Goal: Book appointment/travel/reservation

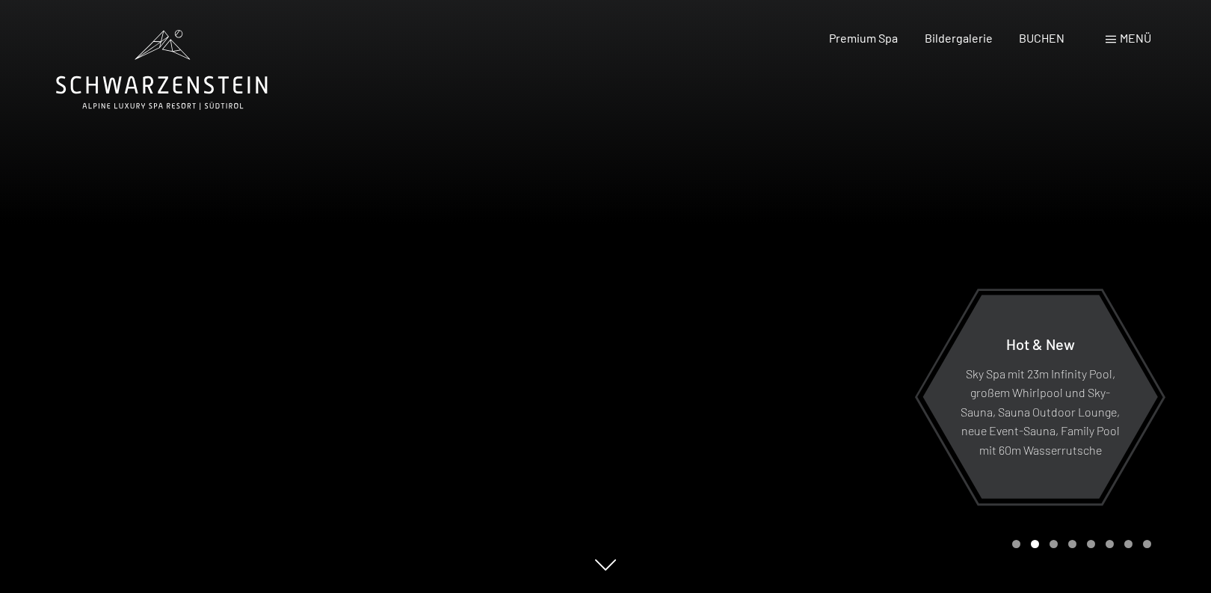
click at [969, 175] on div at bounding box center [909, 296] width 606 height 593
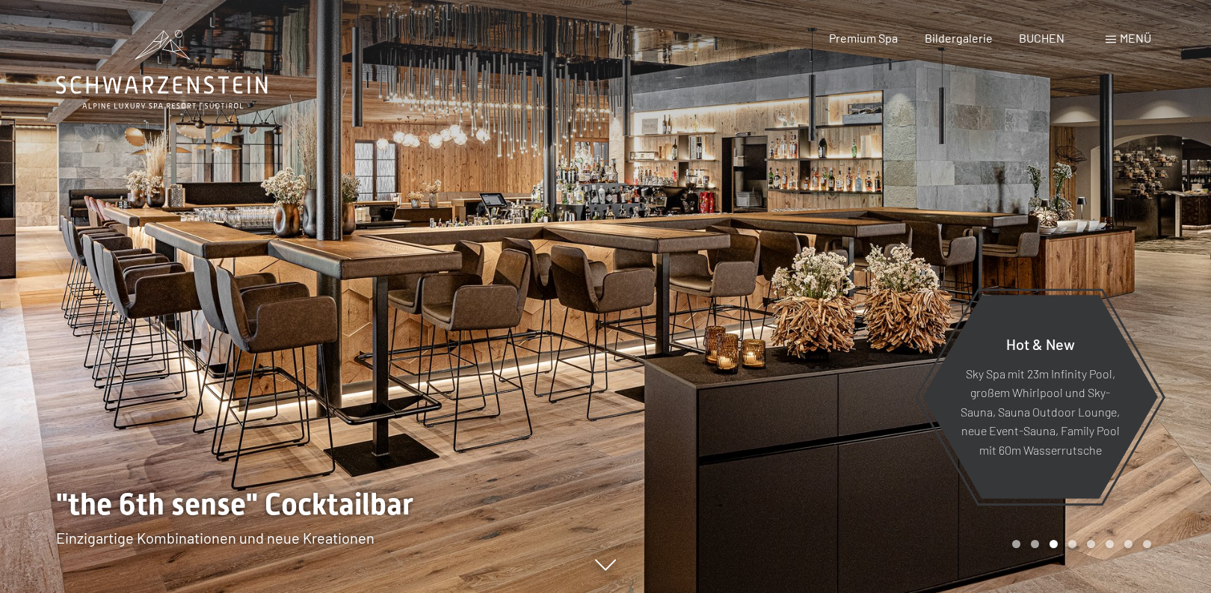
click at [1001, 182] on div at bounding box center [909, 296] width 606 height 593
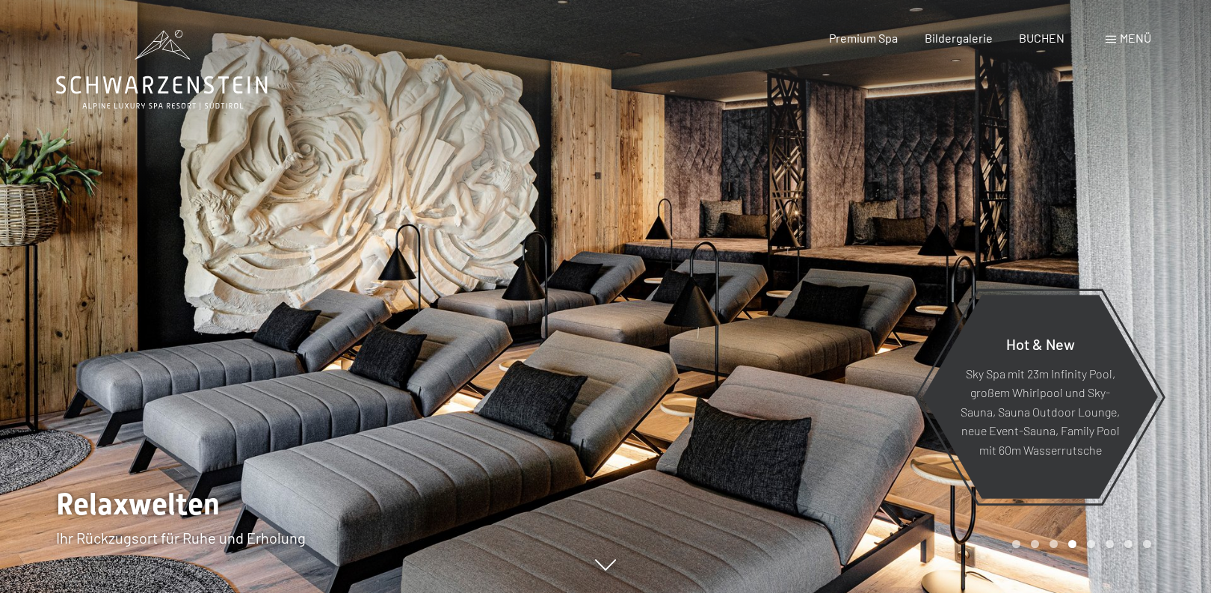
click at [998, 182] on div at bounding box center [909, 296] width 606 height 593
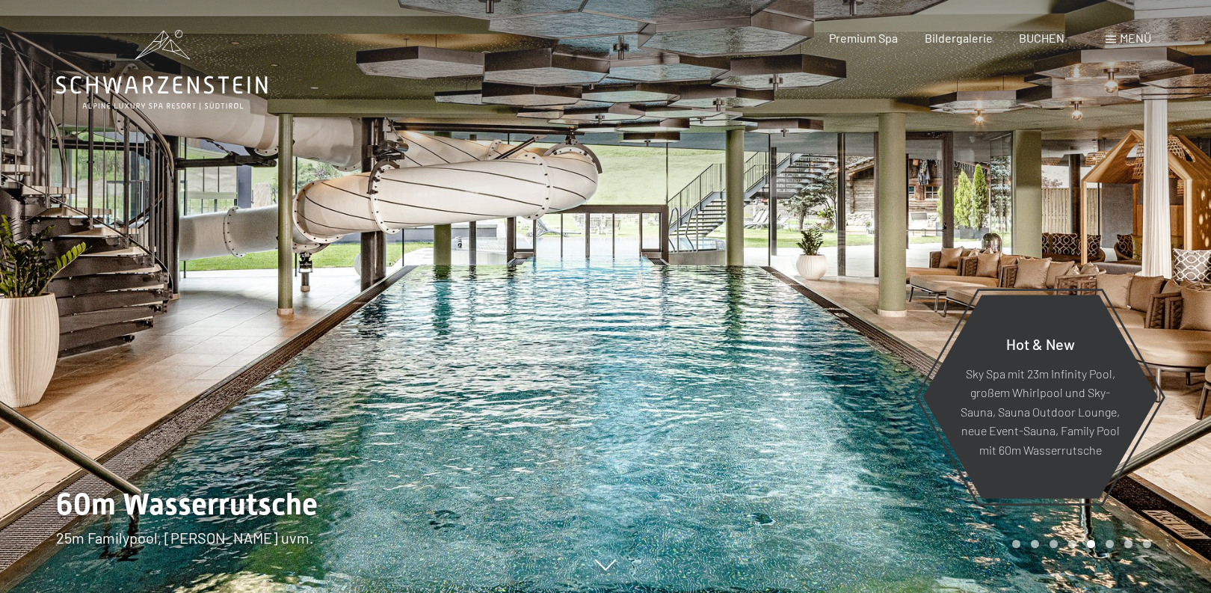
click at [994, 182] on div at bounding box center [909, 296] width 606 height 593
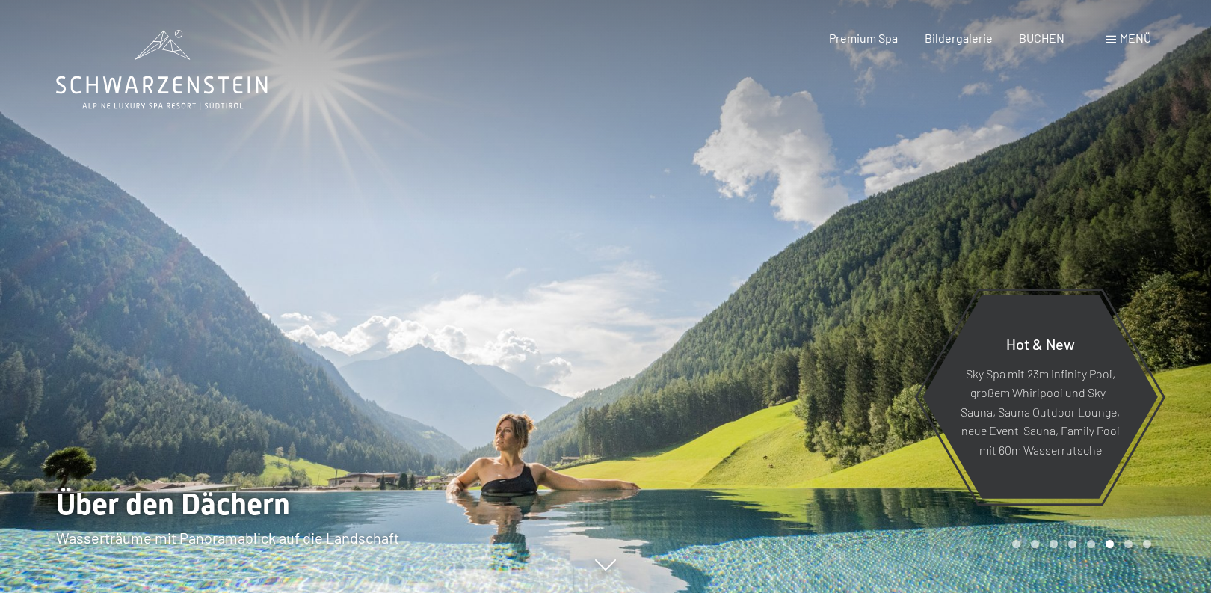
click at [994, 182] on div at bounding box center [909, 296] width 606 height 593
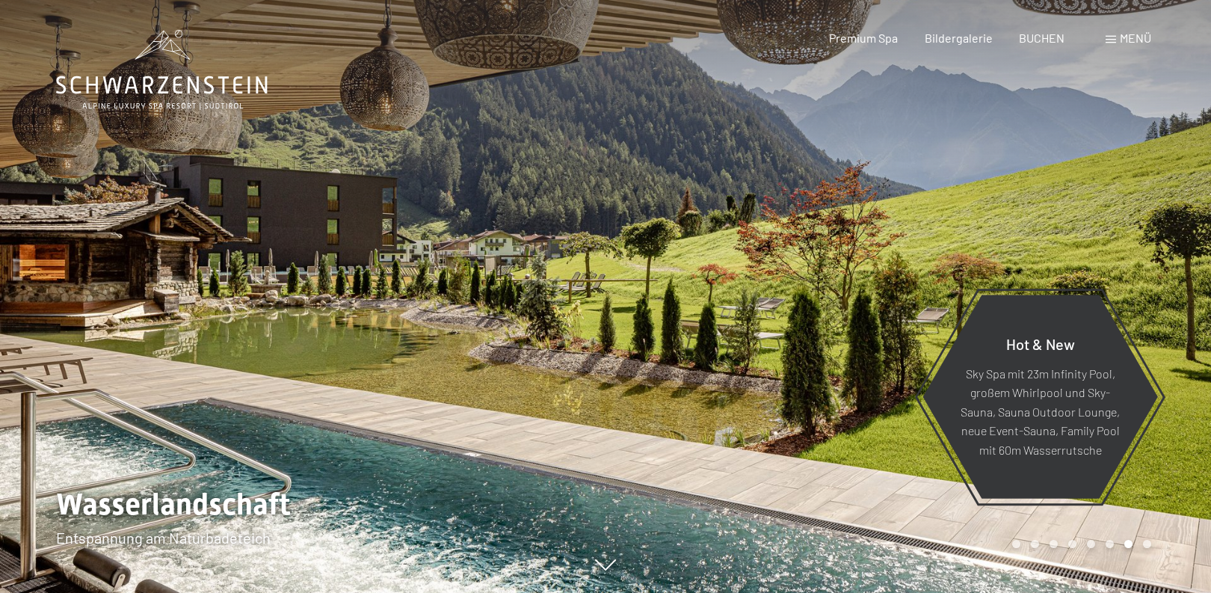
click at [994, 182] on div at bounding box center [909, 296] width 606 height 593
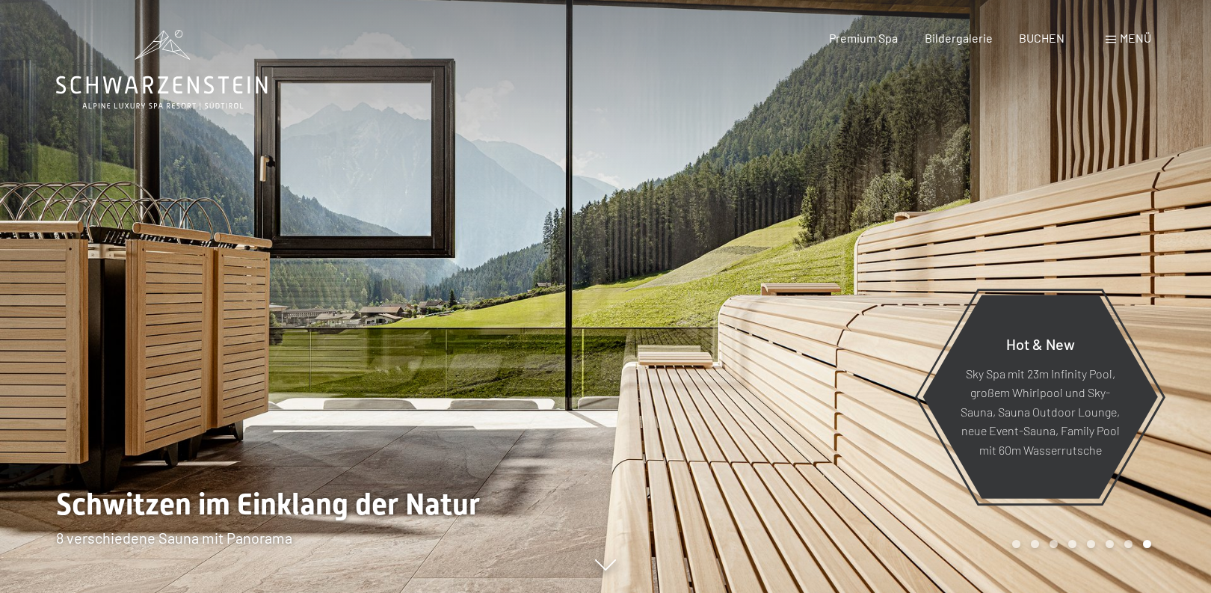
click at [1121, 36] on span "Menü" at bounding box center [1135, 38] width 31 height 14
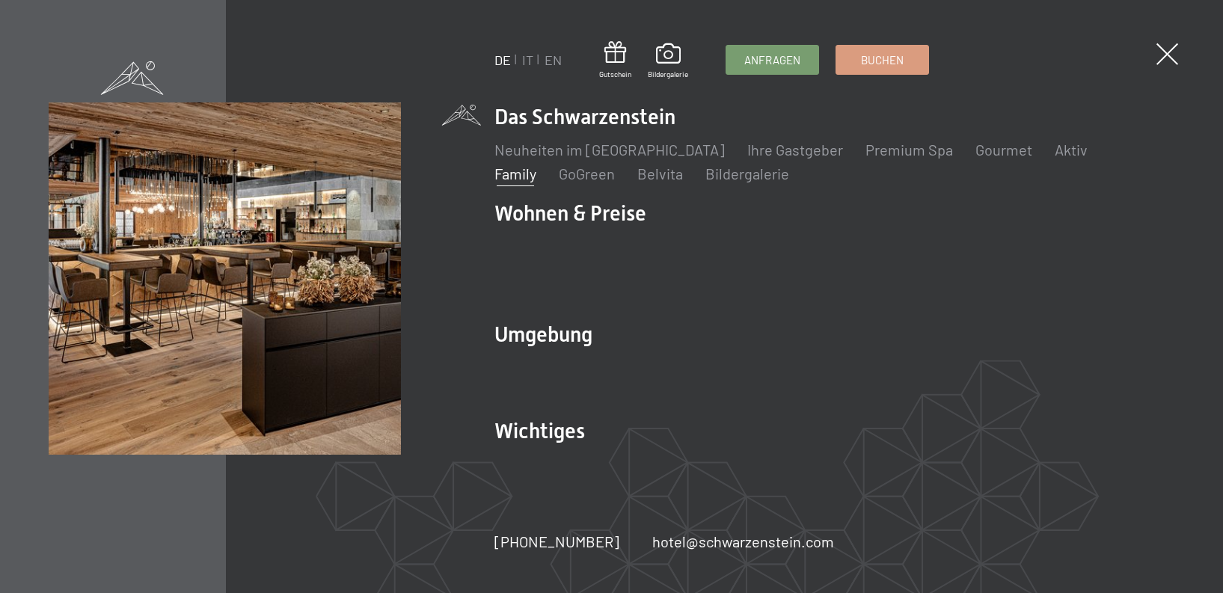
click at [536, 165] on link "Family" at bounding box center [515, 174] width 42 height 18
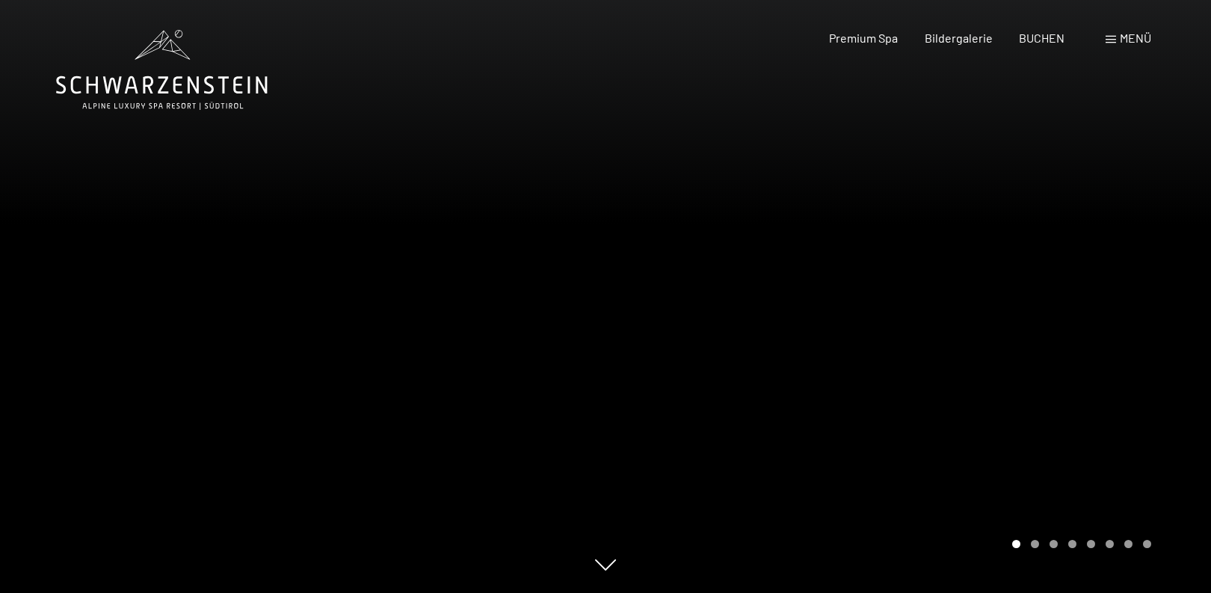
click at [1167, 230] on div at bounding box center [909, 296] width 606 height 593
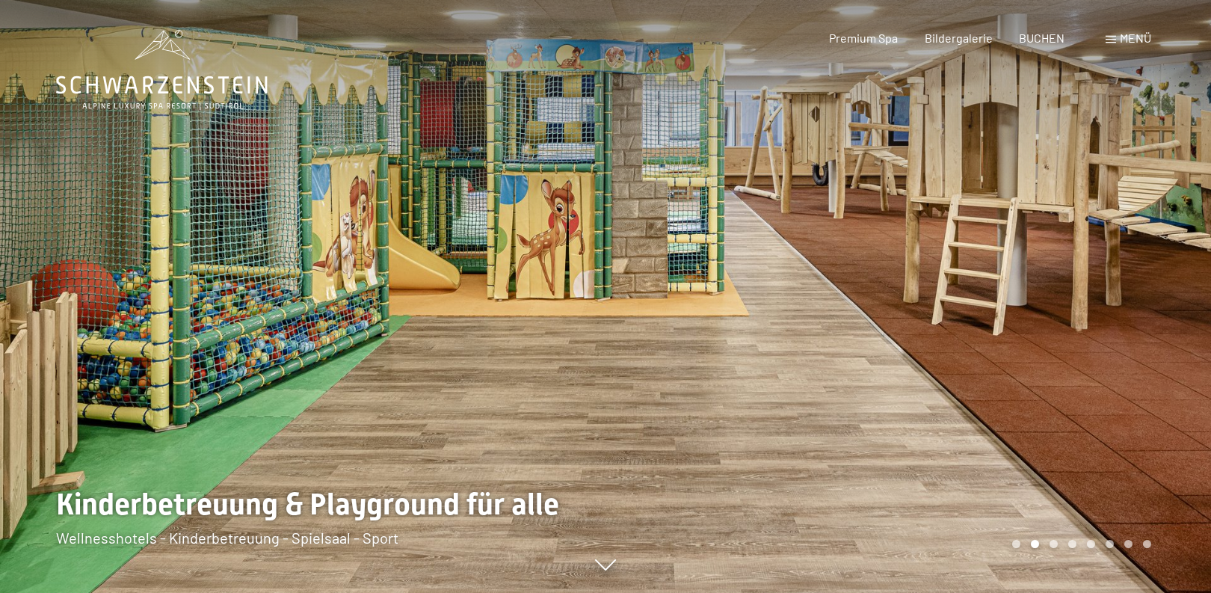
click at [1166, 230] on div at bounding box center [909, 296] width 606 height 593
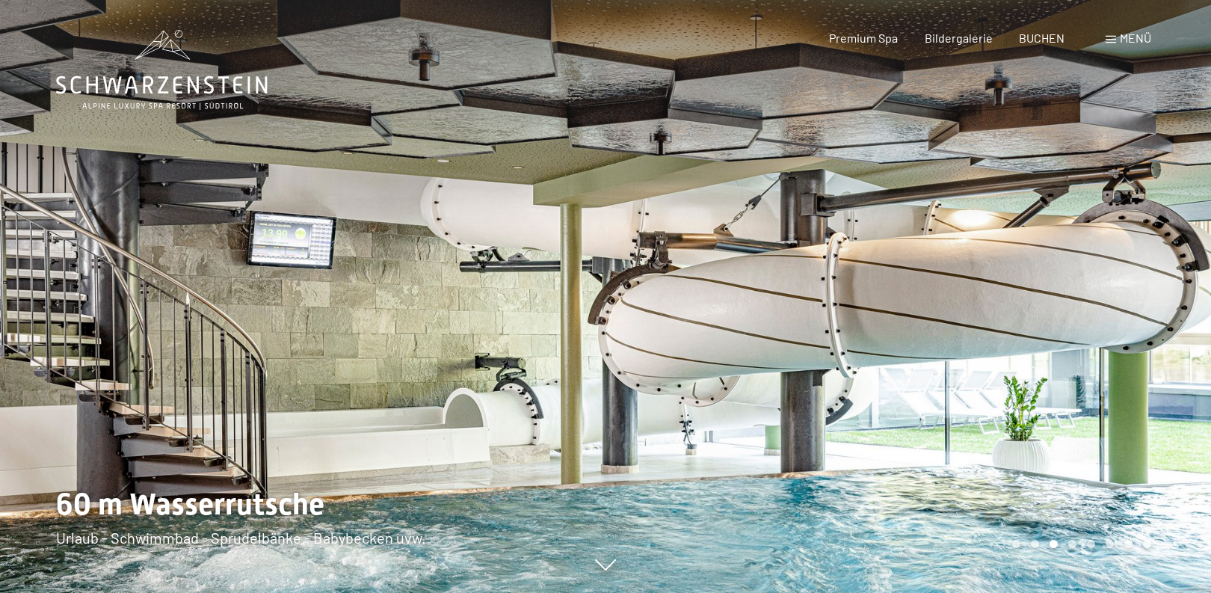
click at [1166, 230] on div at bounding box center [909, 296] width 606 height 593
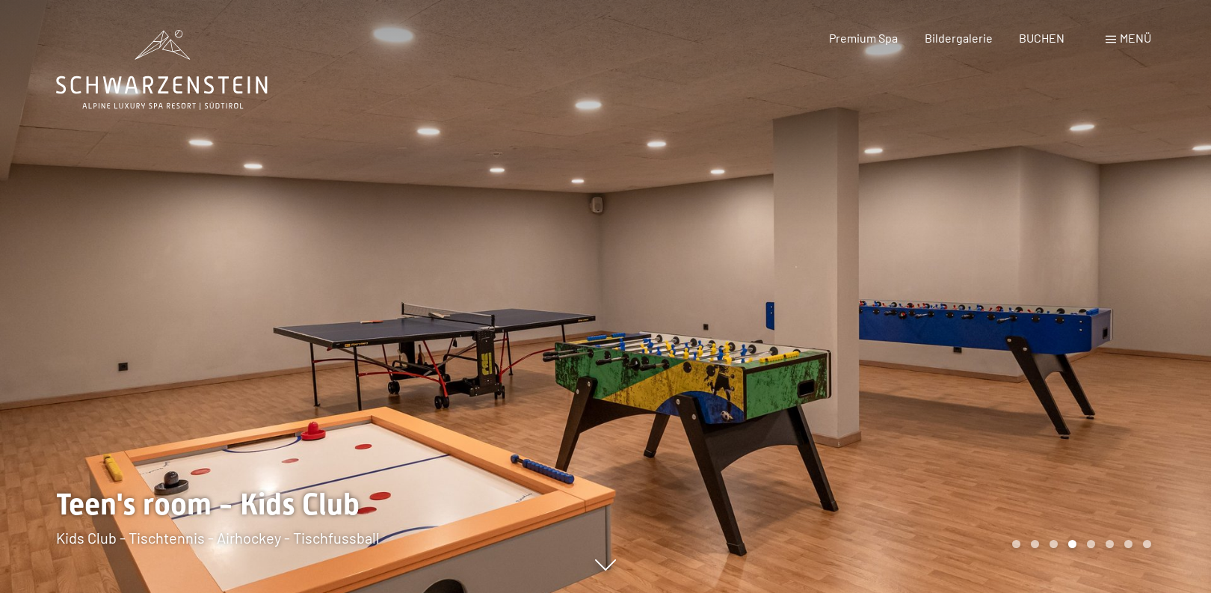
click at [1166, 230] on div at bounding box center [909, 296] width 606 height 593
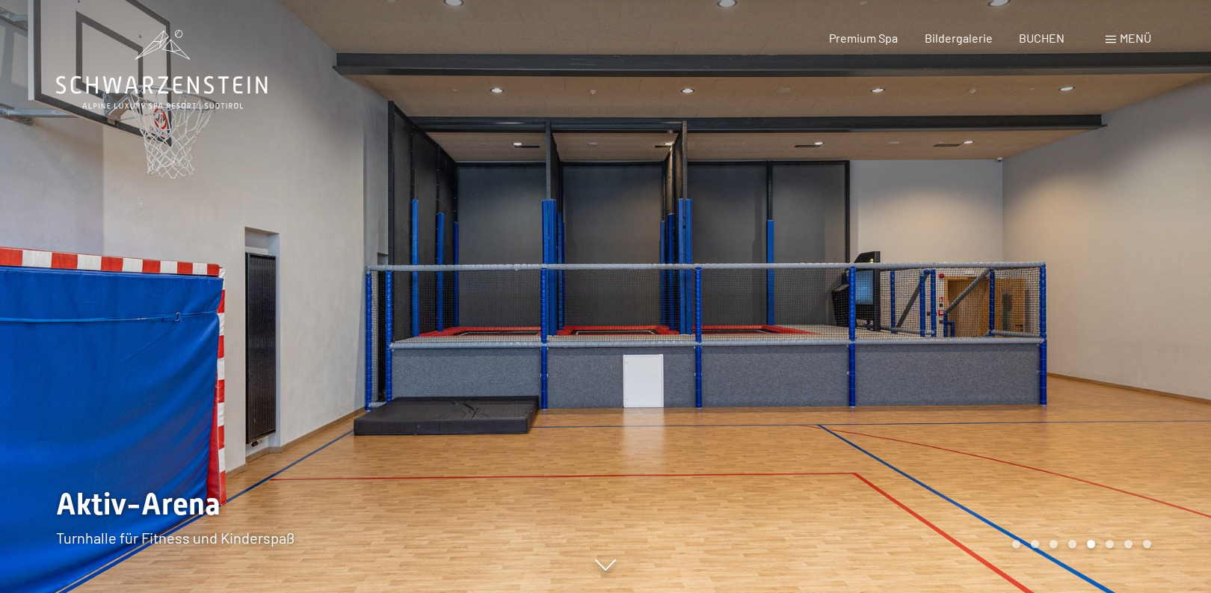
click at [1165, 227] on div at bounding box center [909, 296] width 606 height 593
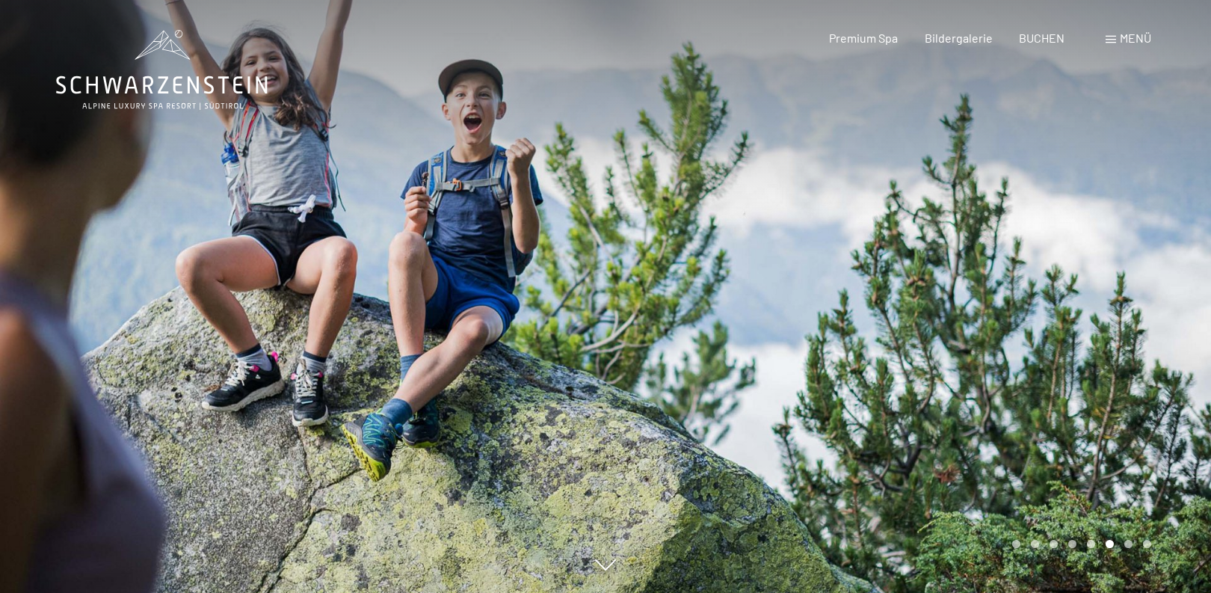
click at [1165, 227] on div at bounding box center [909, 296] width 606 height 593
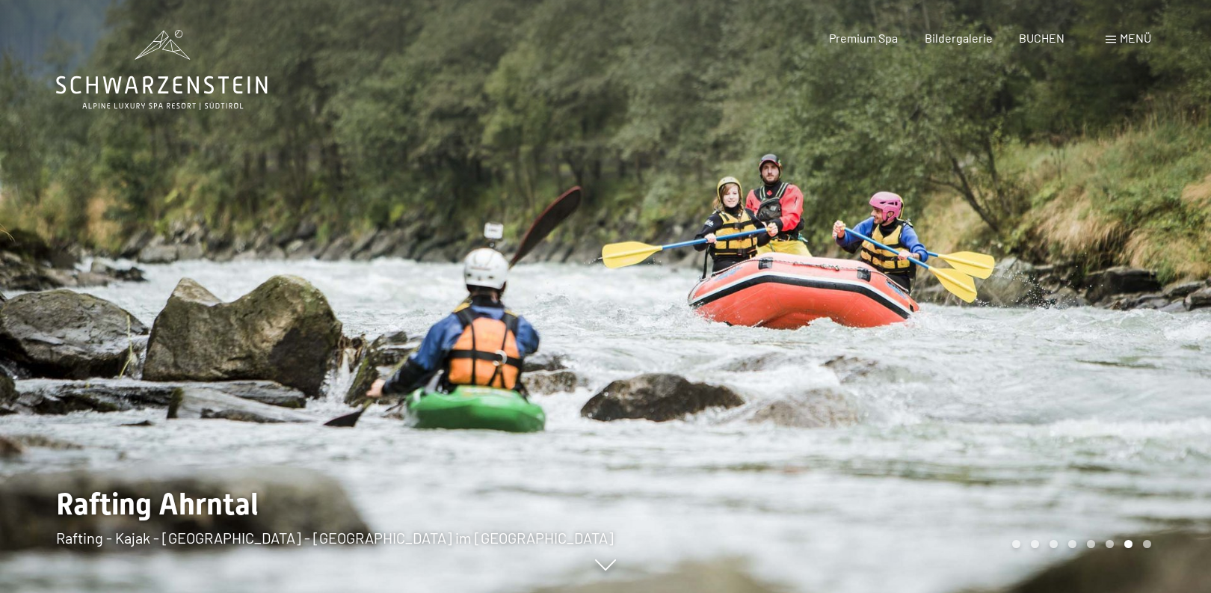
click at [1165, 228] on div at bounding box center [909, 296] width 606 height 593
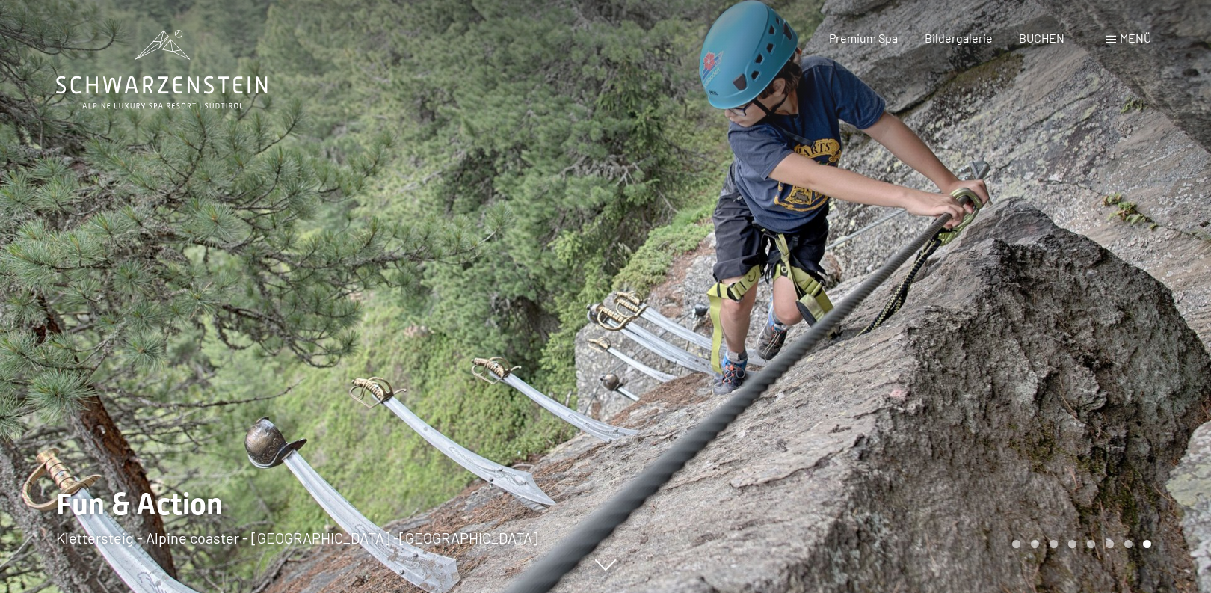
click at [1125, 40] on span "Menü" at bounding box center [1135, 38] width 31 height 14
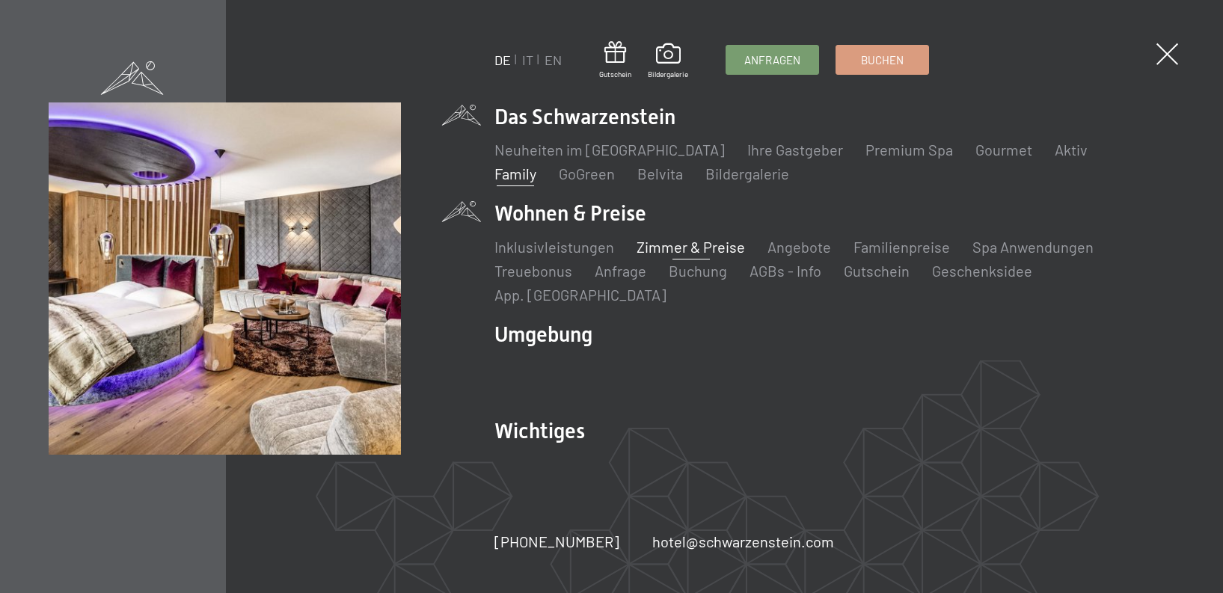
click at [704, 256] on link "Zimmer & Preise" at bounding box center [690, 247] width 108 height 18
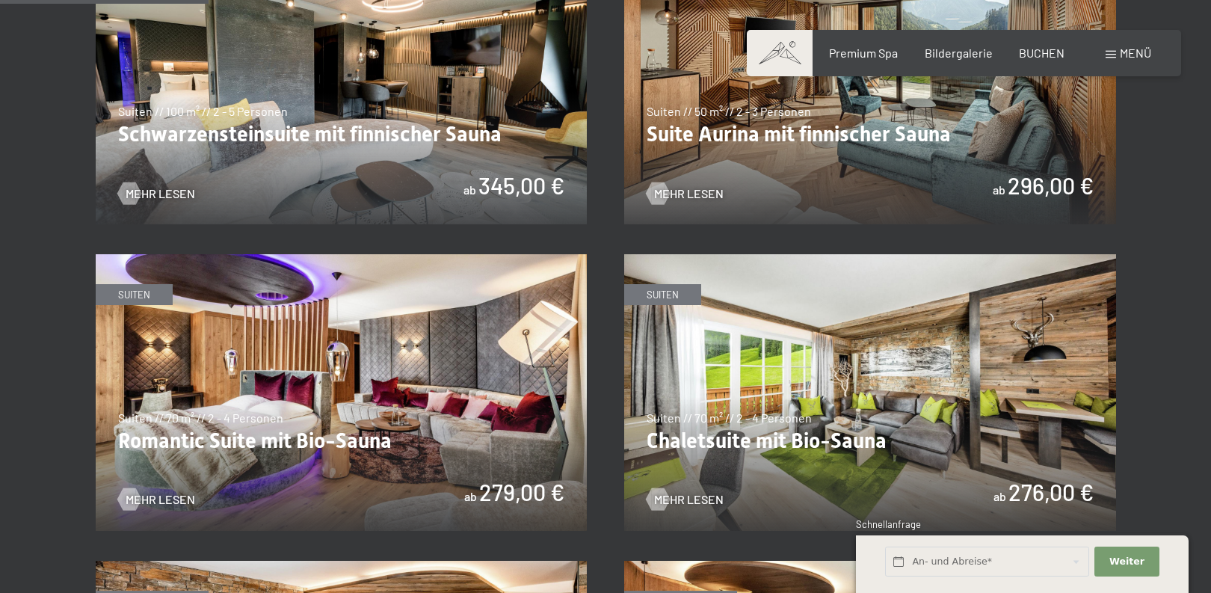
scroll to position [823, 0]
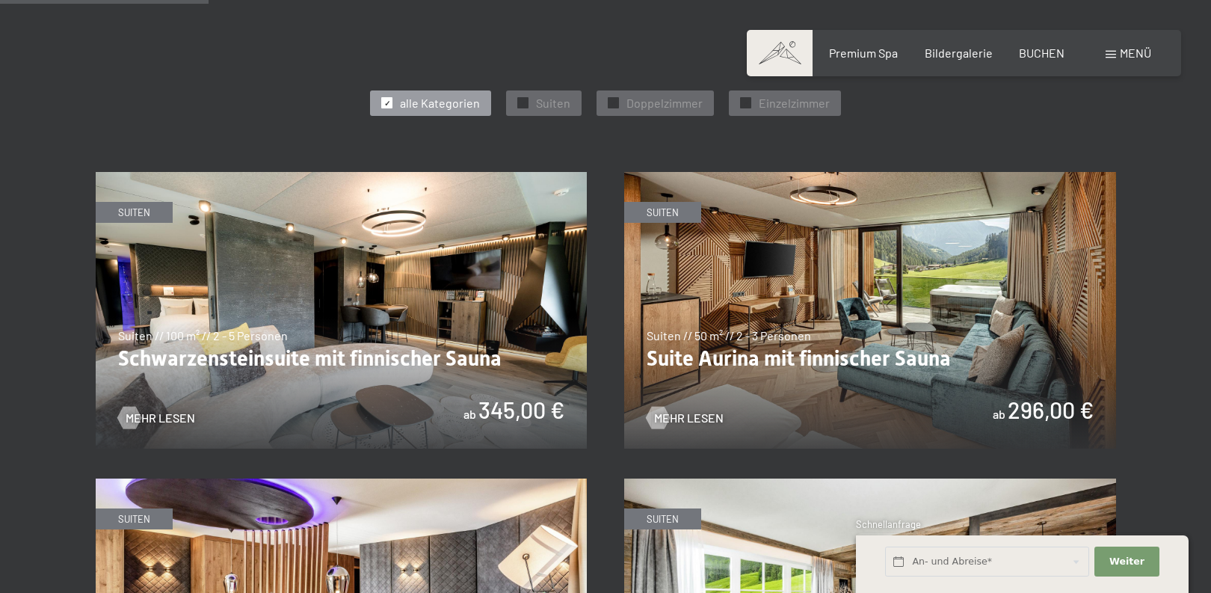
click at [419, 310] on img at bounding box center [342, 310] width 492 height 277
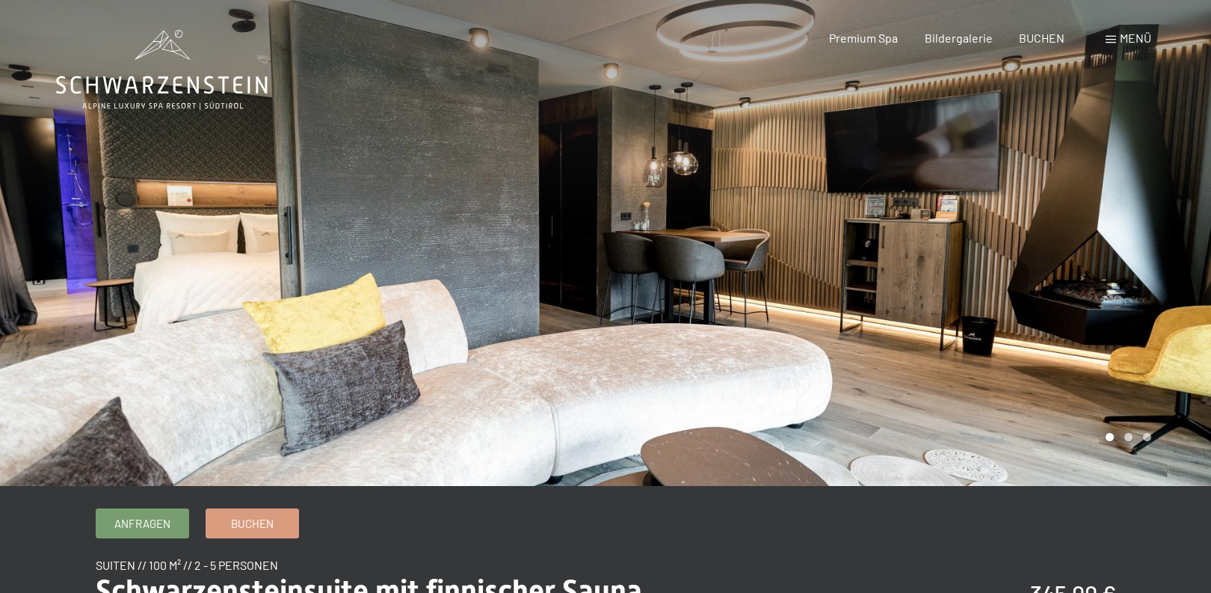
click at [1109, 286] on div at bounding box center [909, 243] width 606 height 486
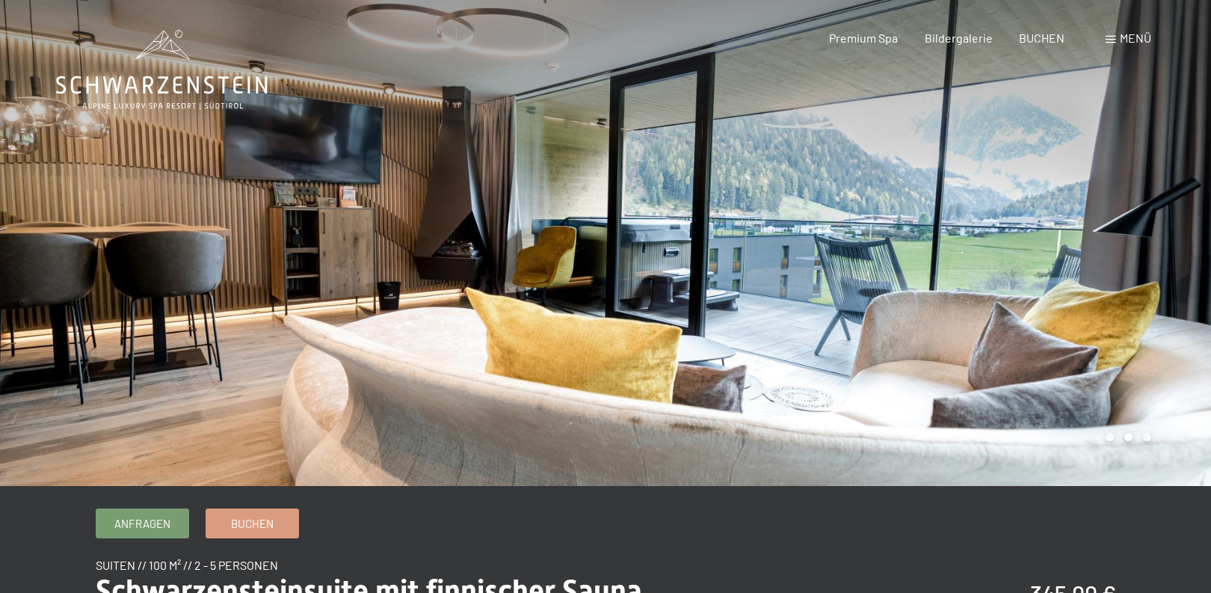
click at [1103, 283] on div at bounding box center [909, 243] width 606 height 486
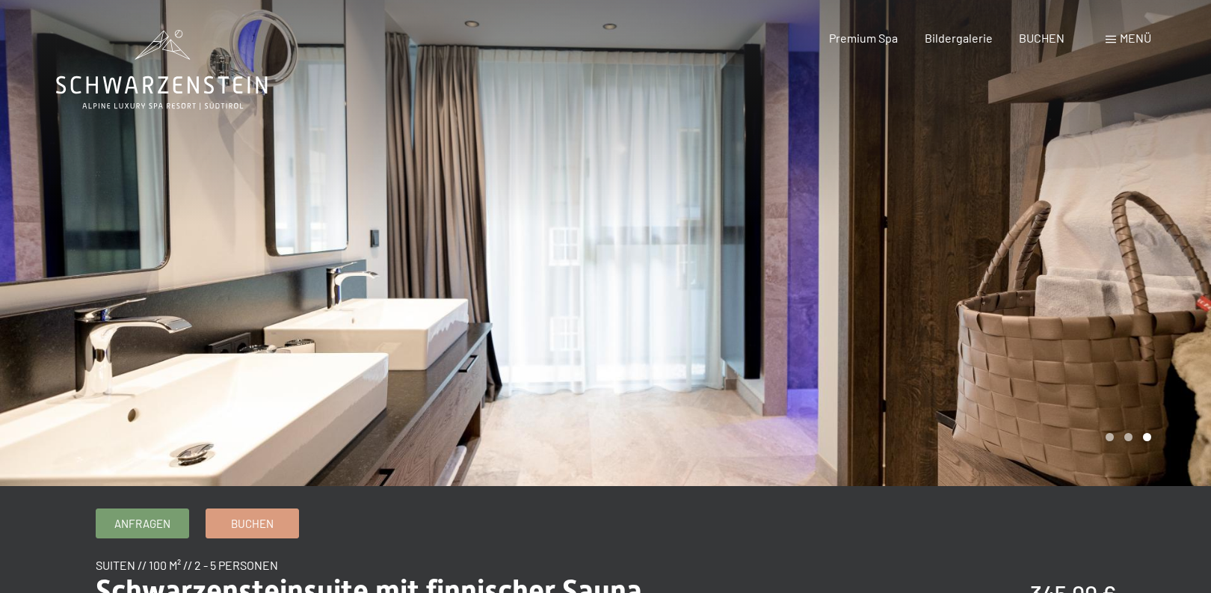
click at [1103, 283] on div at bounding box center [909, 243] width 606 height 486
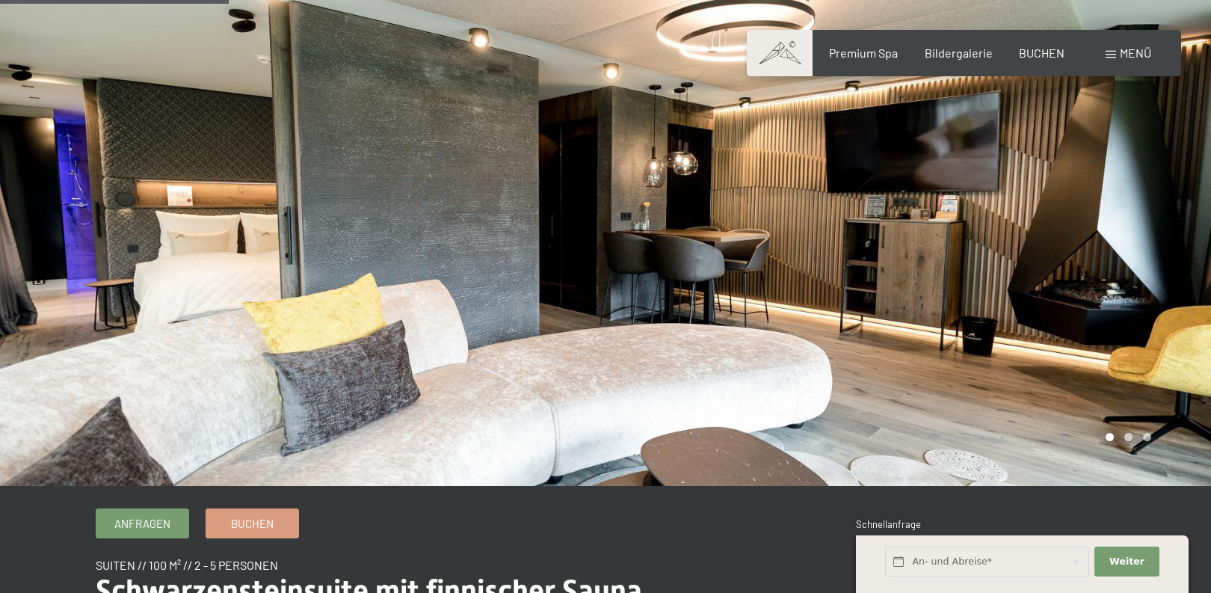
scroll to position [374, 0]
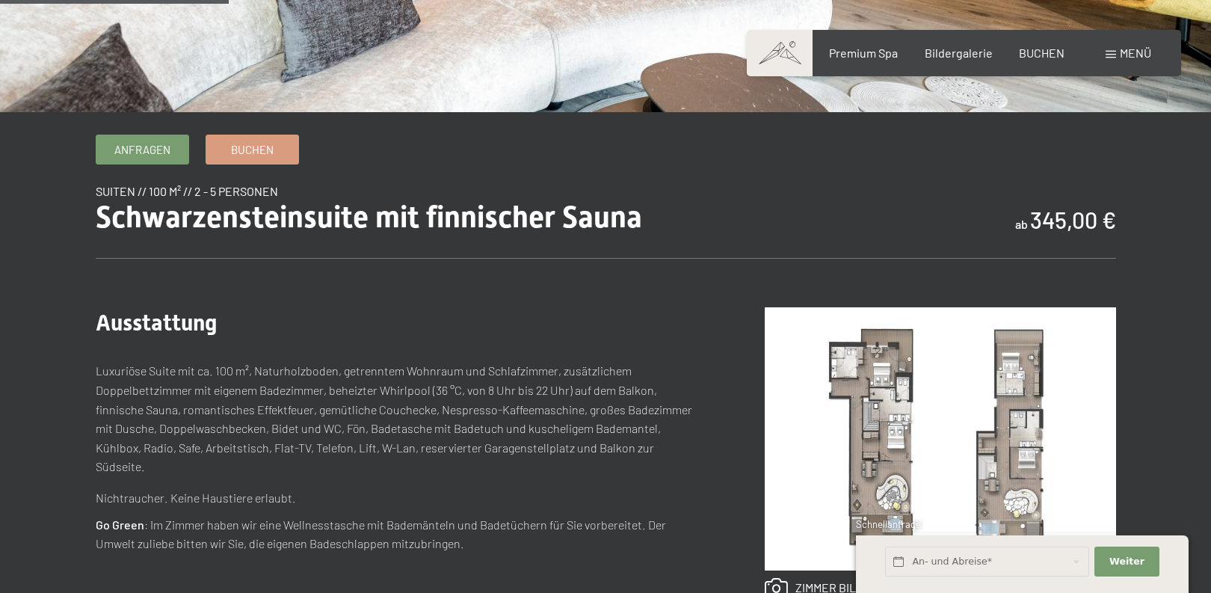
click at [817, 406] on img at bounding box center [940, 438] width 351 height 263
